Goal: Task Accomplishment & Management: Use online tool/utility

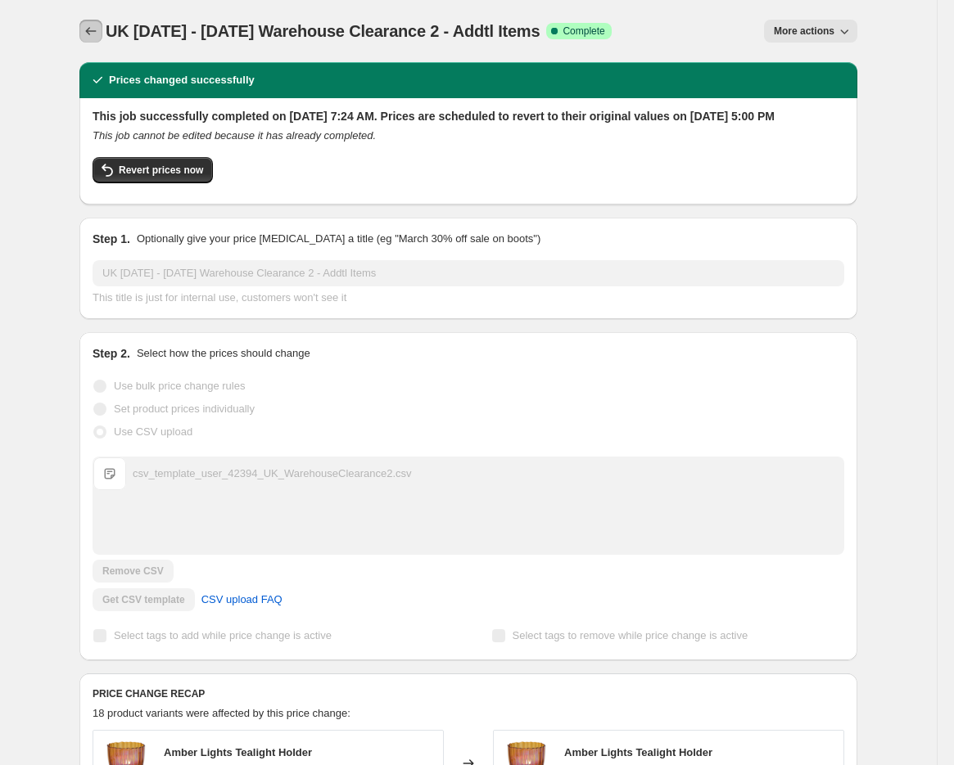
click at [99, 25] on icon "Price change jobs" at bounding box center [91, 31] width 16 height 16
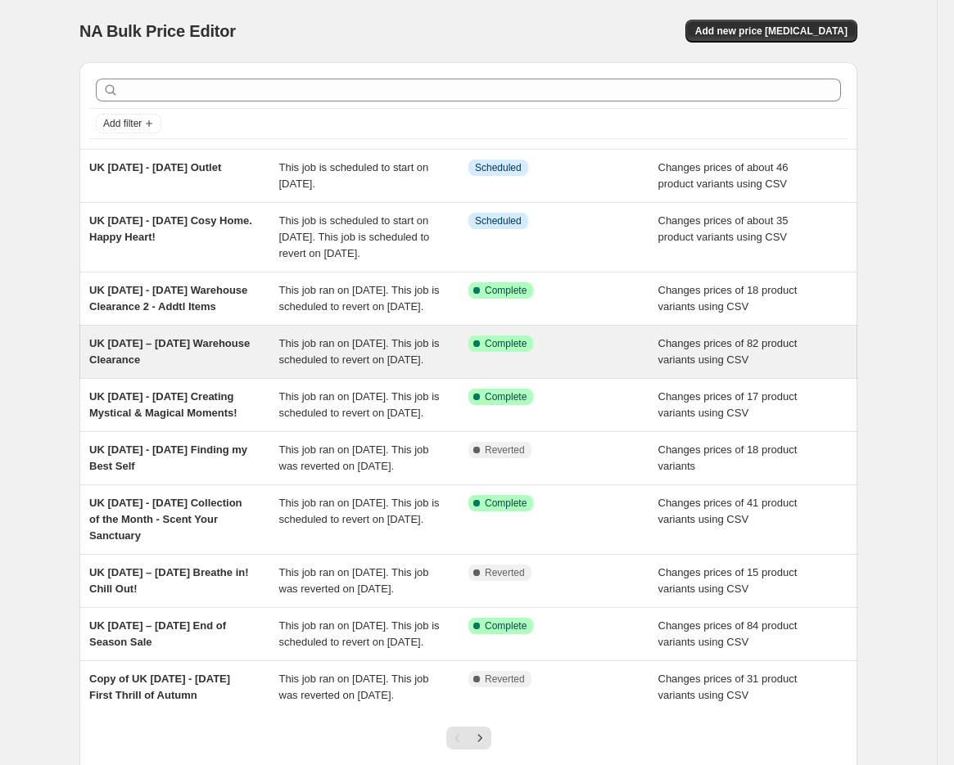
click at [169, 366] on span "UK [DATE] – [DATE] Warehouse Clearance" at bounding box center [169, 351] width 160 height 29
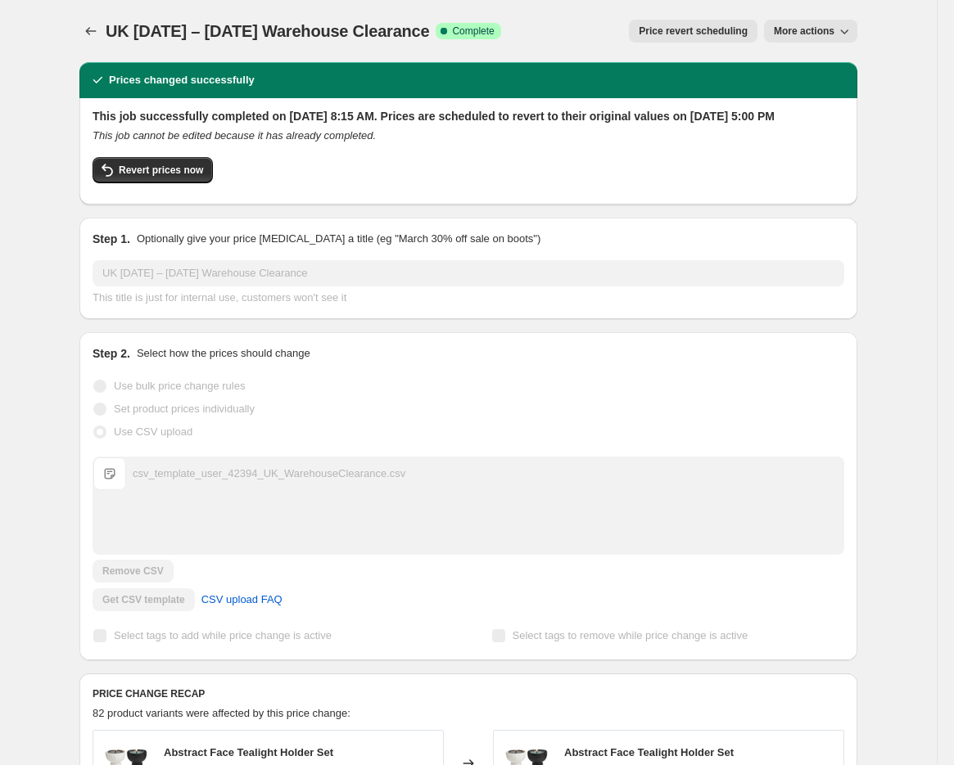
click at [705, 29] on span "Price revert scheduling" at bounding box center [693, 31] width 109 height 13
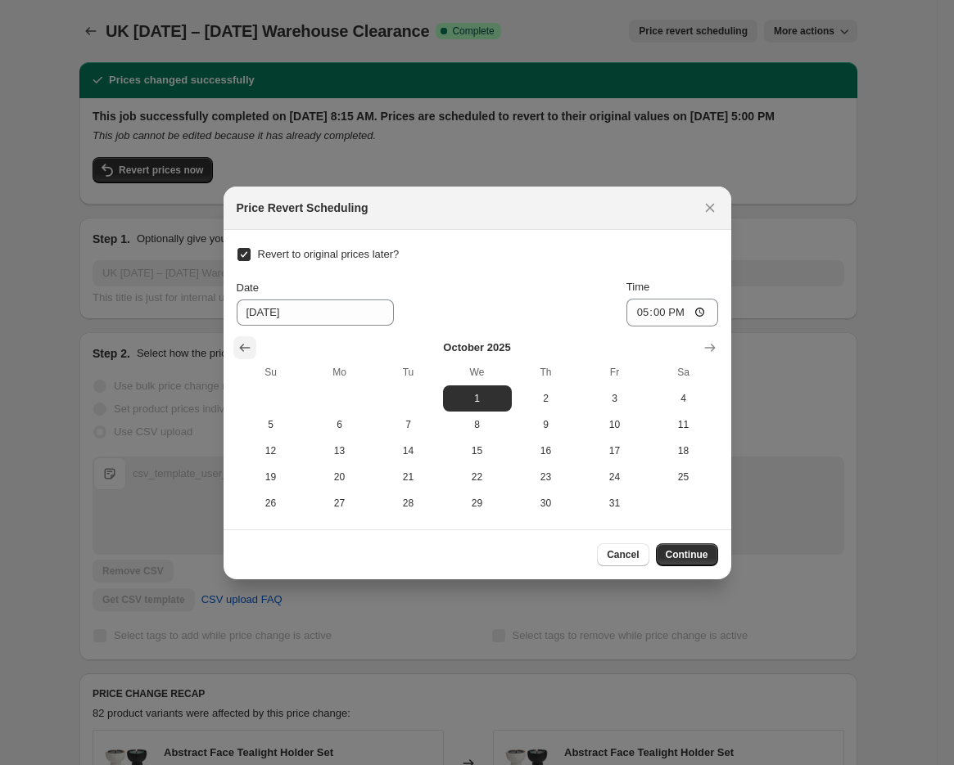
click at [241, 342] on icon "Show previous month, September 2025" at bounding box center [245, 348] width 16 height 16
click at [405, 498] on span "30" at bounding box center [409, 503] width 56 height 13
type input "[DATE]"
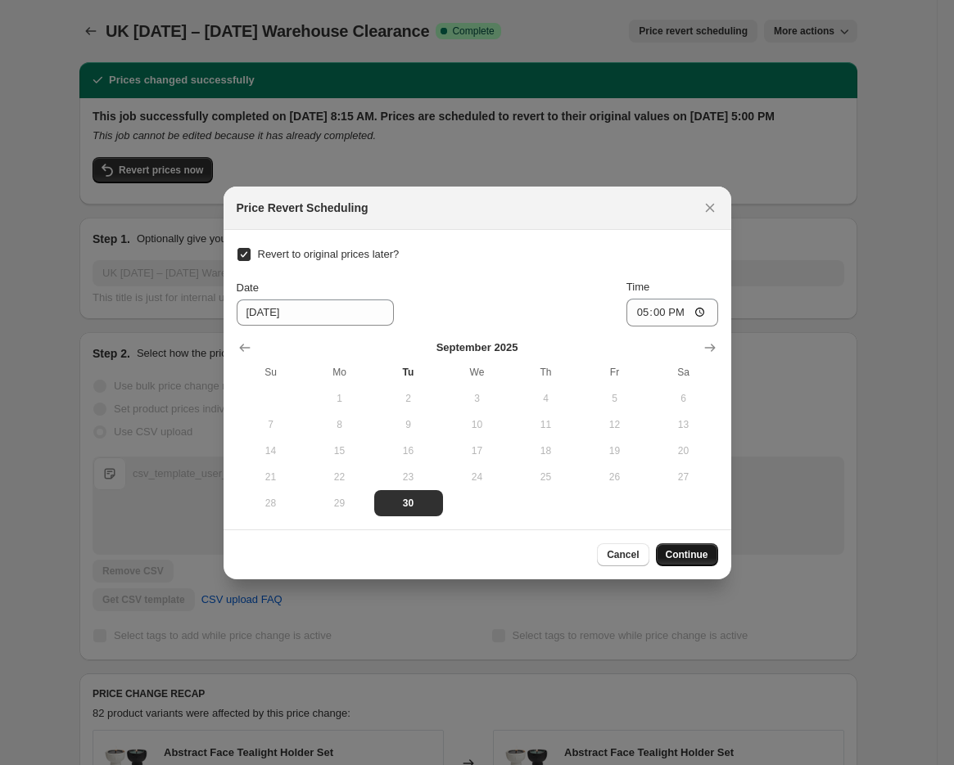
click at [676, 555] on span "Continue" at bounding box center [687, 554] width 43 height 13
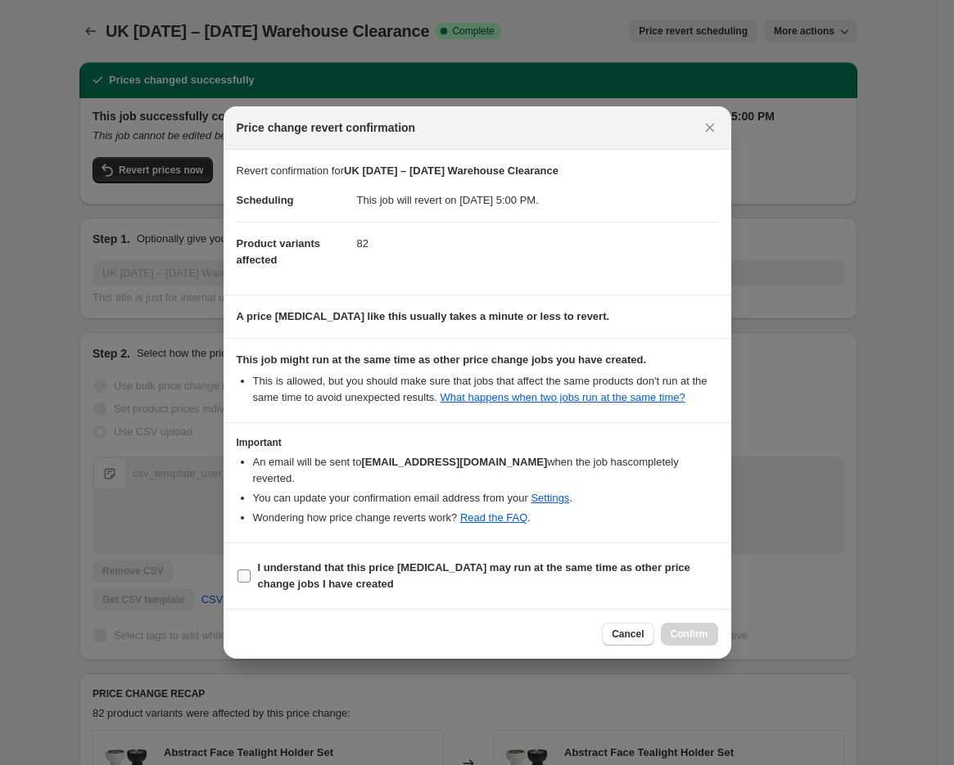
click at [498, 572] on span "I understand that this price [MEDICAL_DATA] may run at the same time as other p…" at bounding box center [488, 576] width 460 height 33
click at [251, 572] on input "I understand that this price [MEDICAL_DATA] may run at the same time as other p…" at bounding box center [243, 576] width 13 height 13
checkbox input "true"
click at [685, 628] on span "Confirm" at bounding box center [689, 634] width 38 height 13
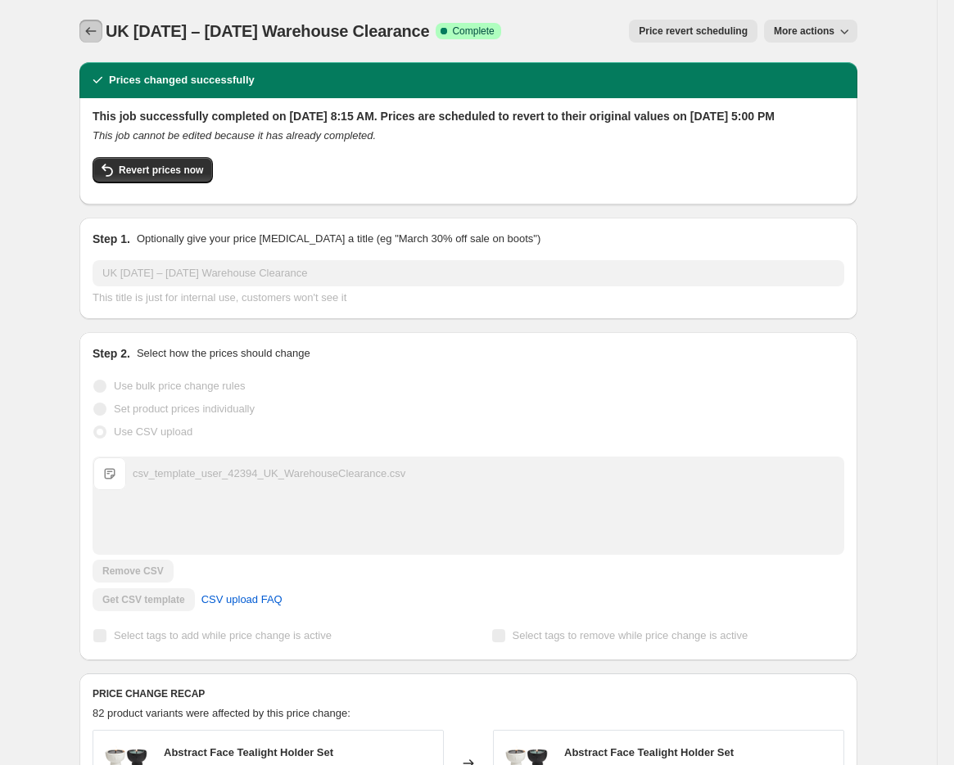
click at [97, 32] on icon "Price change jobs" at bounding box center [91, 31] width 16 height 16
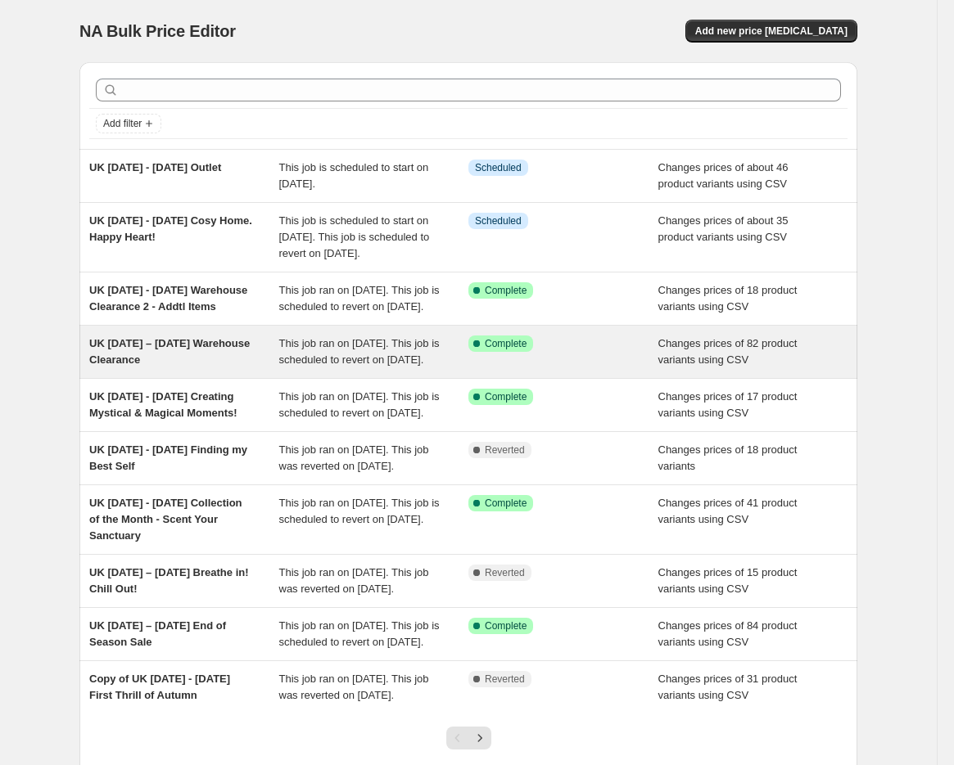
click at [342, 366] on span "This job ran on [DATE]. This job is scheduled to revert on [DATE]." at bounding box center [359, 351] width 160 height 29
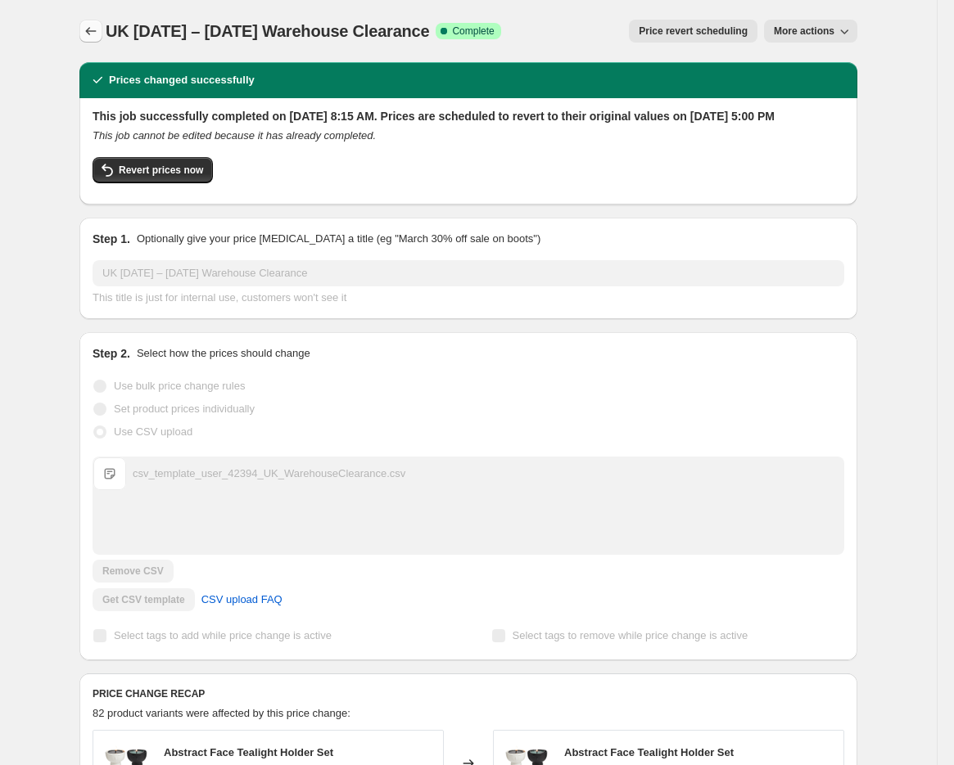
click at [94, 29] on icon "Price change jobs" at bounding box center [91, 31] width 16 height 16
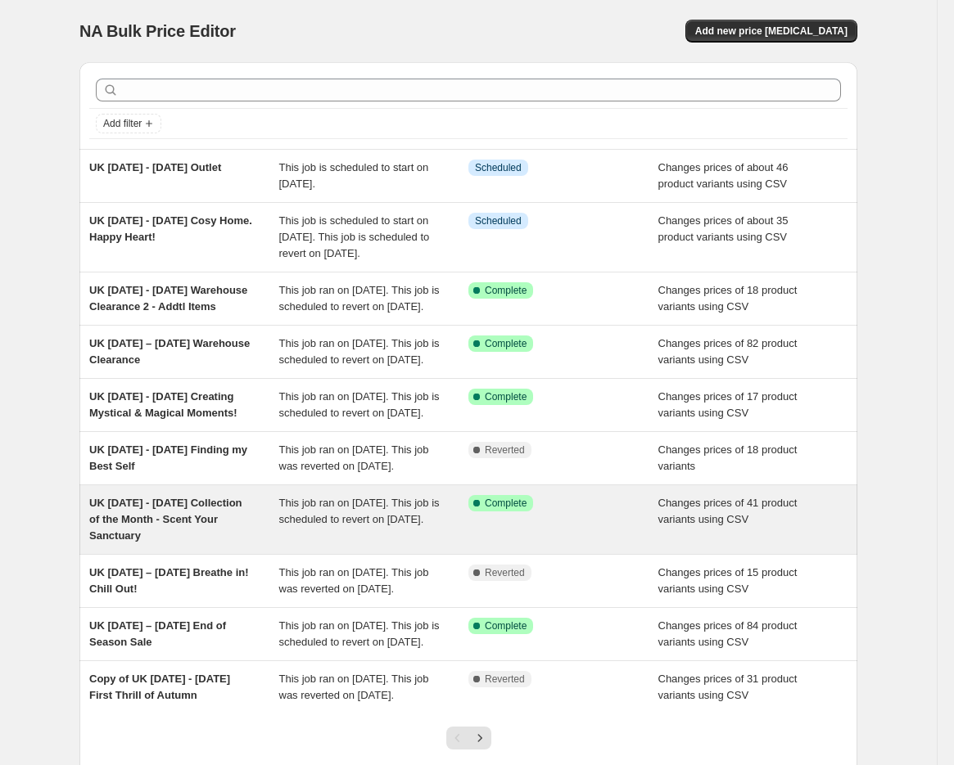
click at [344, 526] on span "This job ran on [DATE]. This job is scheduled to revert on [DATE]." at bounding box center [359, 511] width 160 height 29
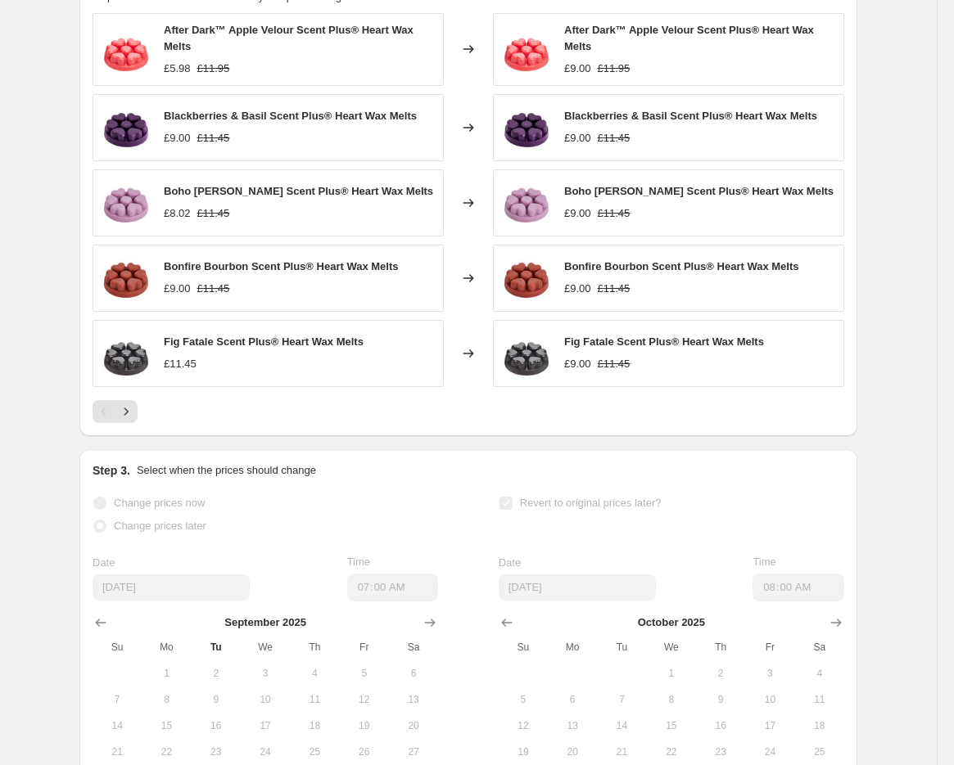
scroll to position [902, 0]
